Goal: Information Seeking & Learning: Learn about a topic

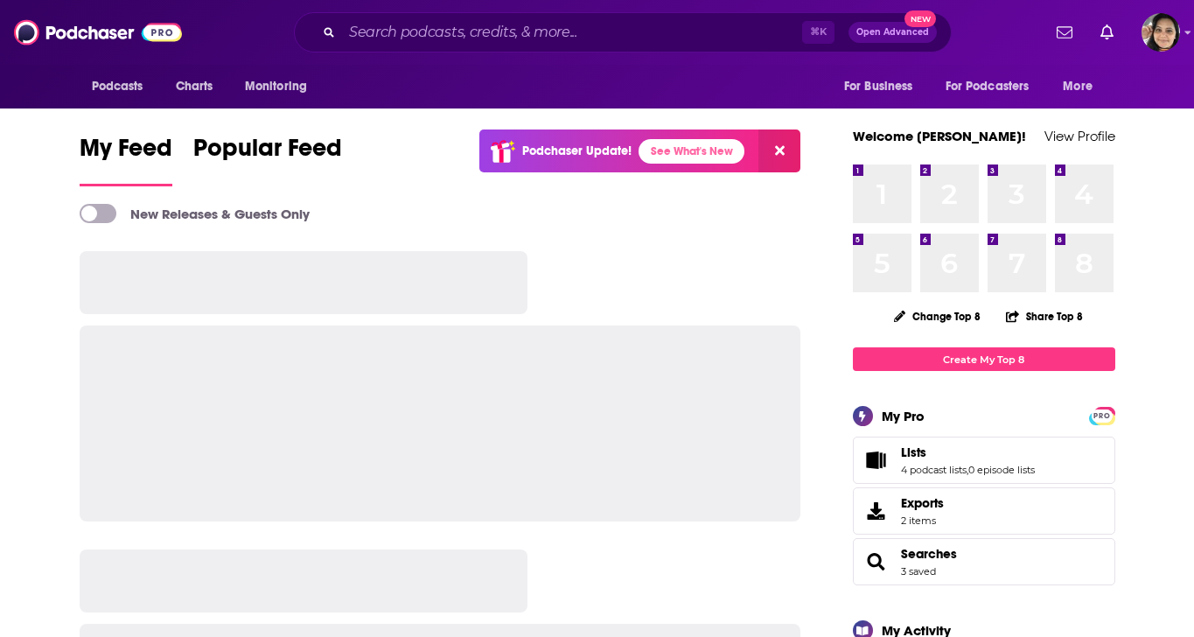
click at [435, 28] on input "Search podcasts, credits, & more..." at bounding box center [572, 32] width 460 height 28
click at [449, 28] on input "Search podcasts, credits, & more..." at bounding box center [572, 32] width 460 height 28
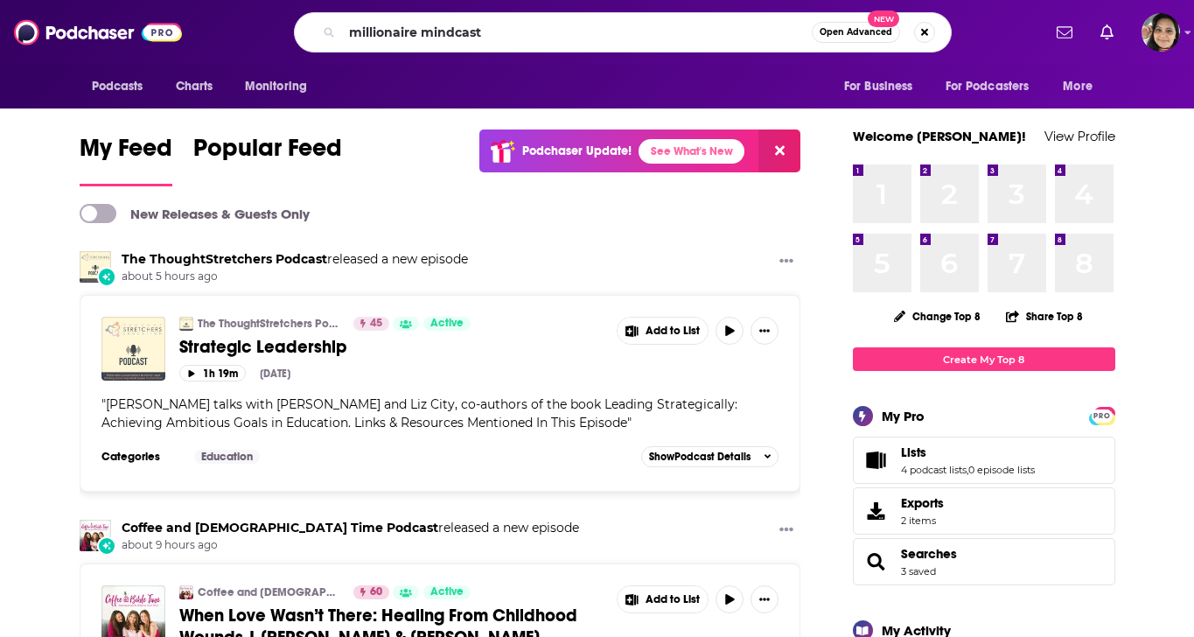
type input "millionaire mindcast"
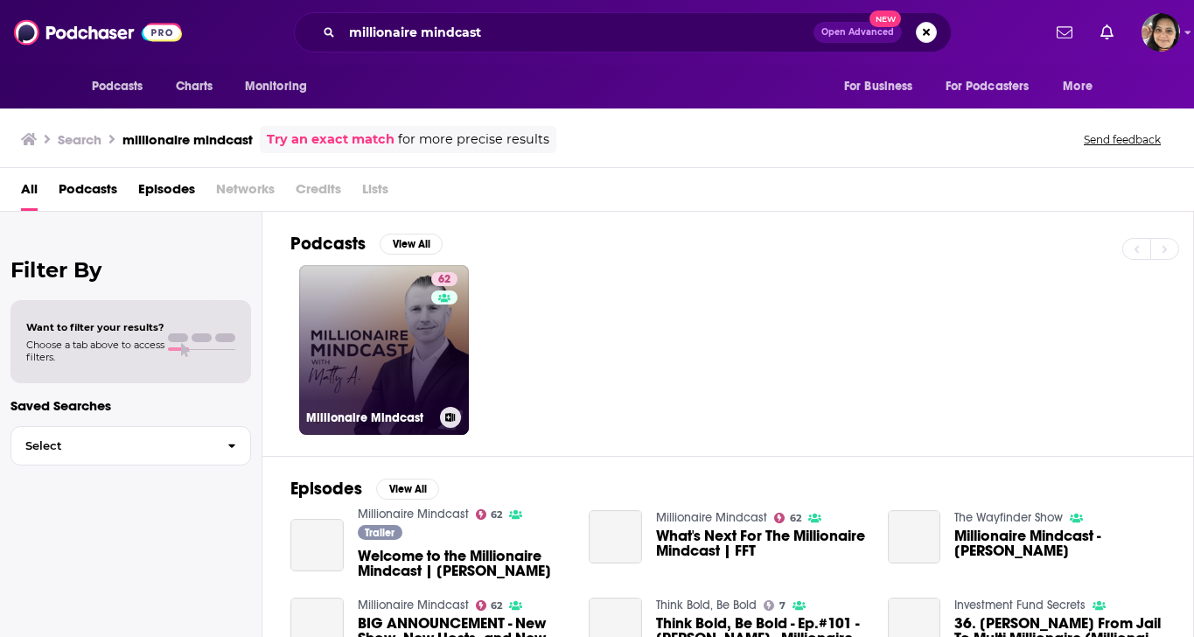
click at [358, 360] on link "62 Millionaire Mindcast" at bounding box center [384, 350] width 170 height 170
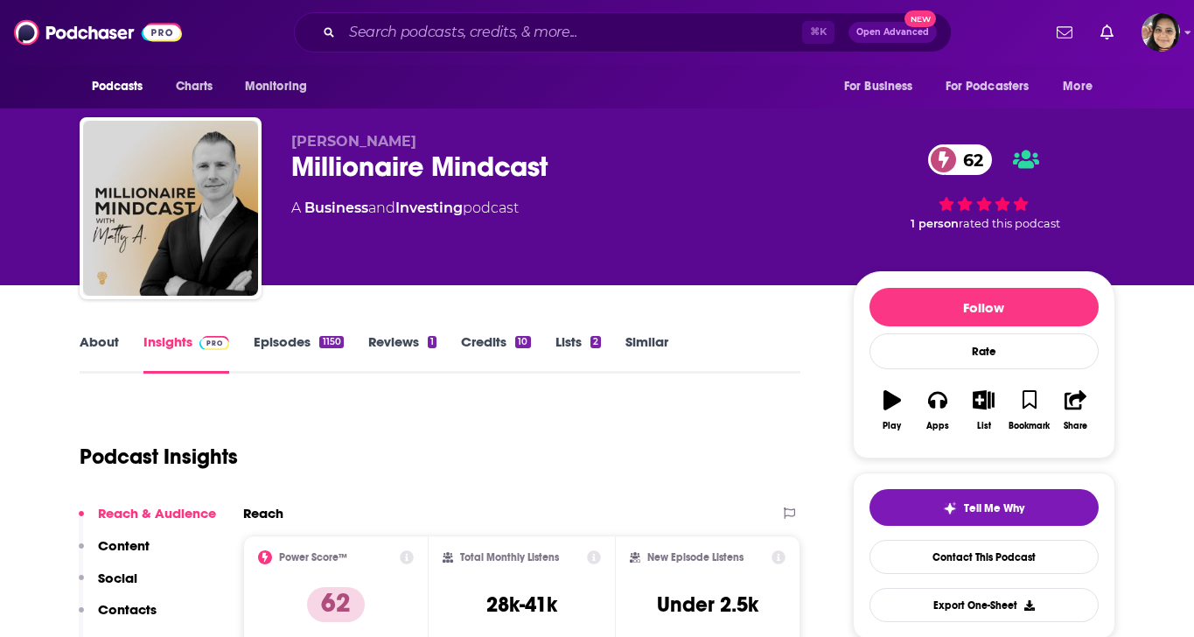
click at [101, 342] on link "About" at bounding box center [99, 353] width 39 height 40
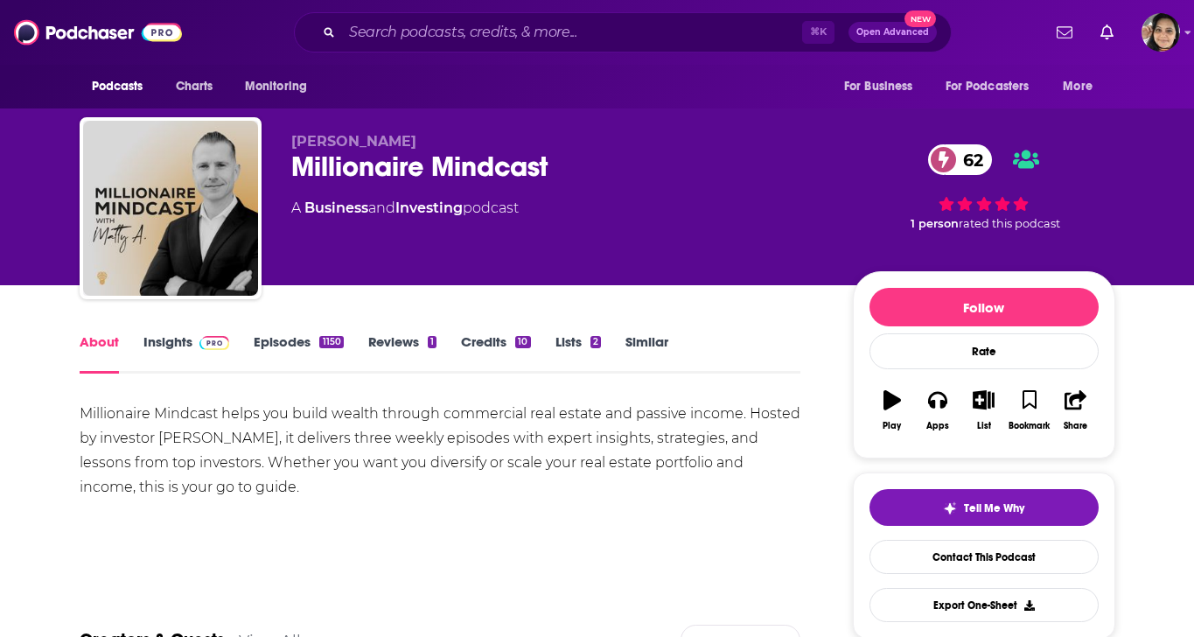
click at [276, 334] on link "Episodes 1150" at bounding box center [298, 353] width 89 height 40
